Goal: Navigation & Orientation: Go to known website

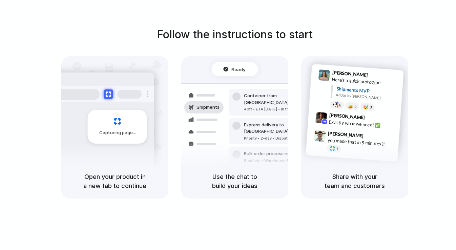
click at [124, 123] on div "Capturing page" at bounding box center [117, 127] width 59 height 34
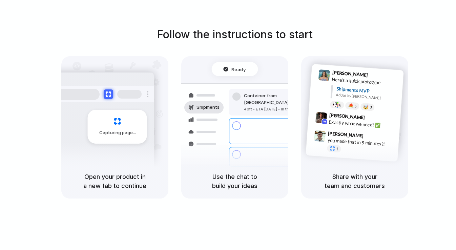
click at [111, 134] on span "Capturing page" at bounding box center [118, 132] width 38 height 7
